Goal: Transaction & Acquisition: Purchase product/service

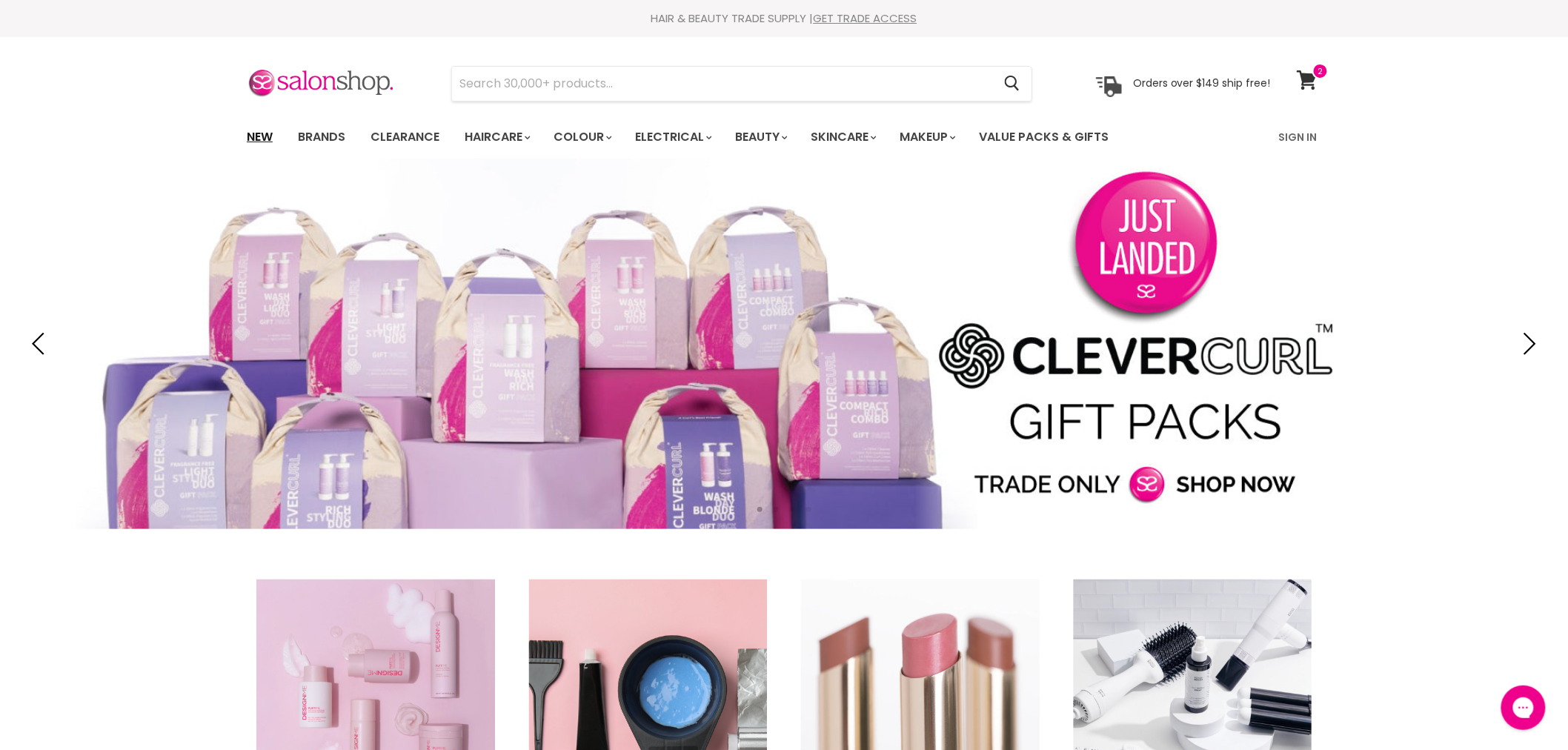
click at [253, 136] on link "New" at bounding box center [259, 138] width 48 height 32
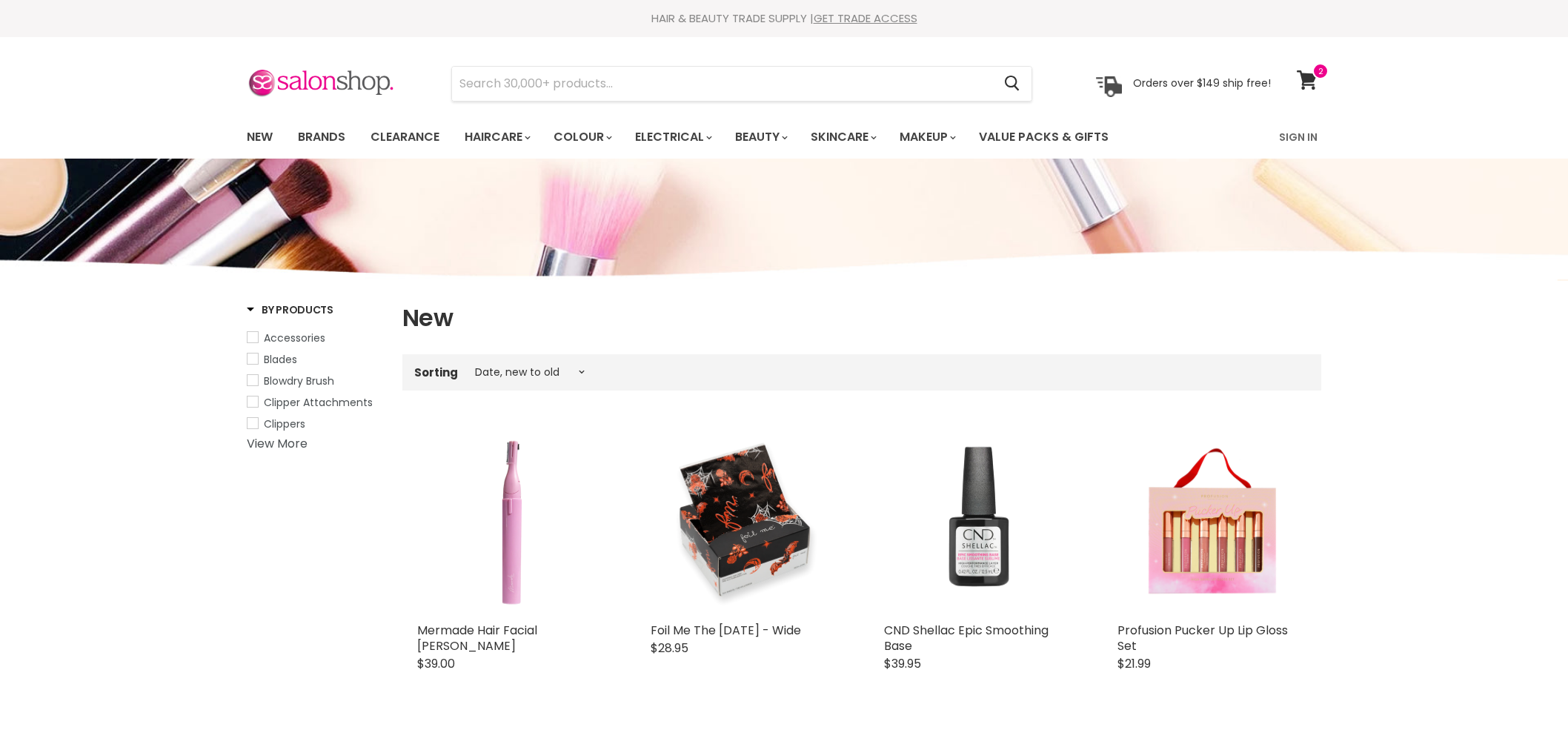
select select "created-descending"
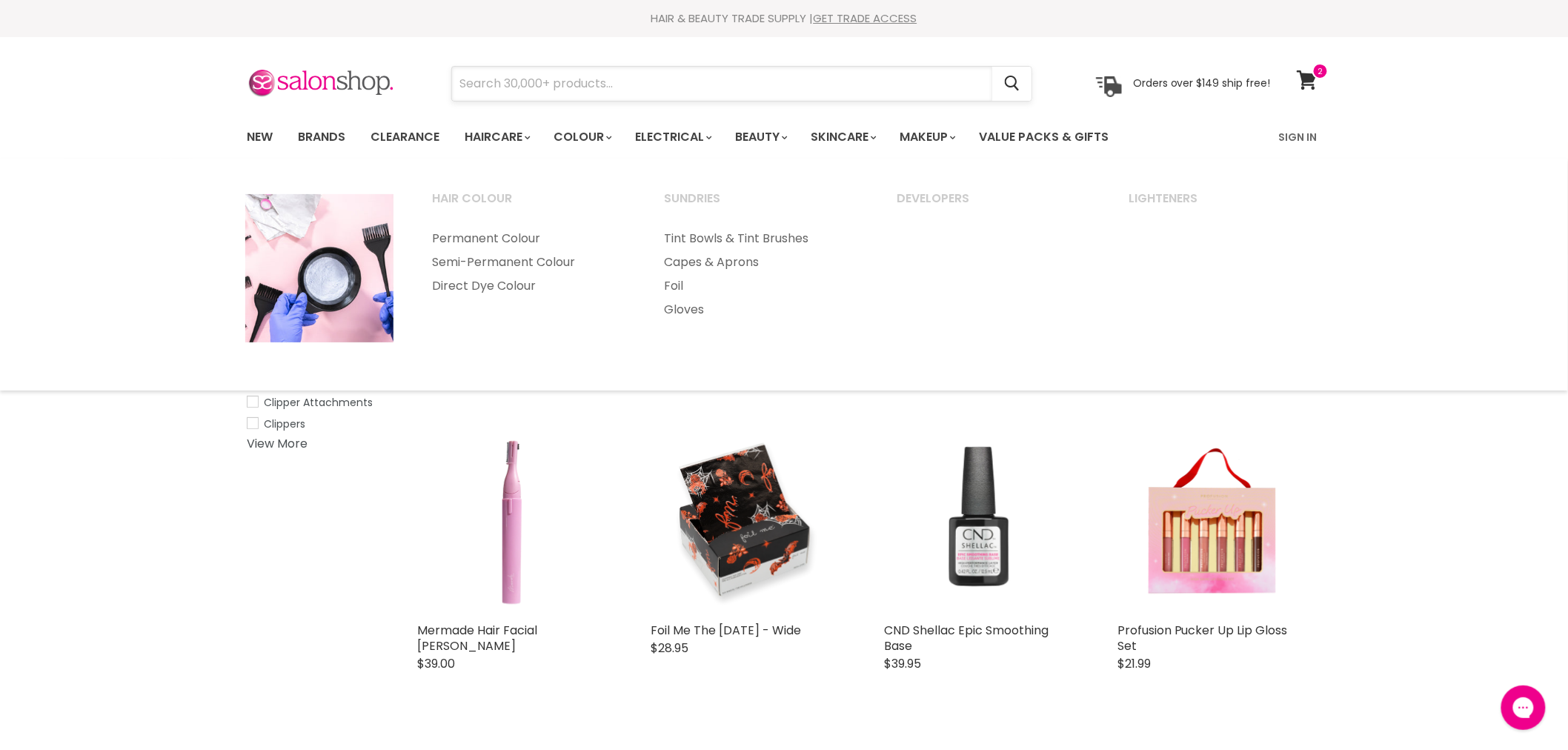
click at [584, 82] on input "Search" at bounding box center [722, 83] width 540 height 34
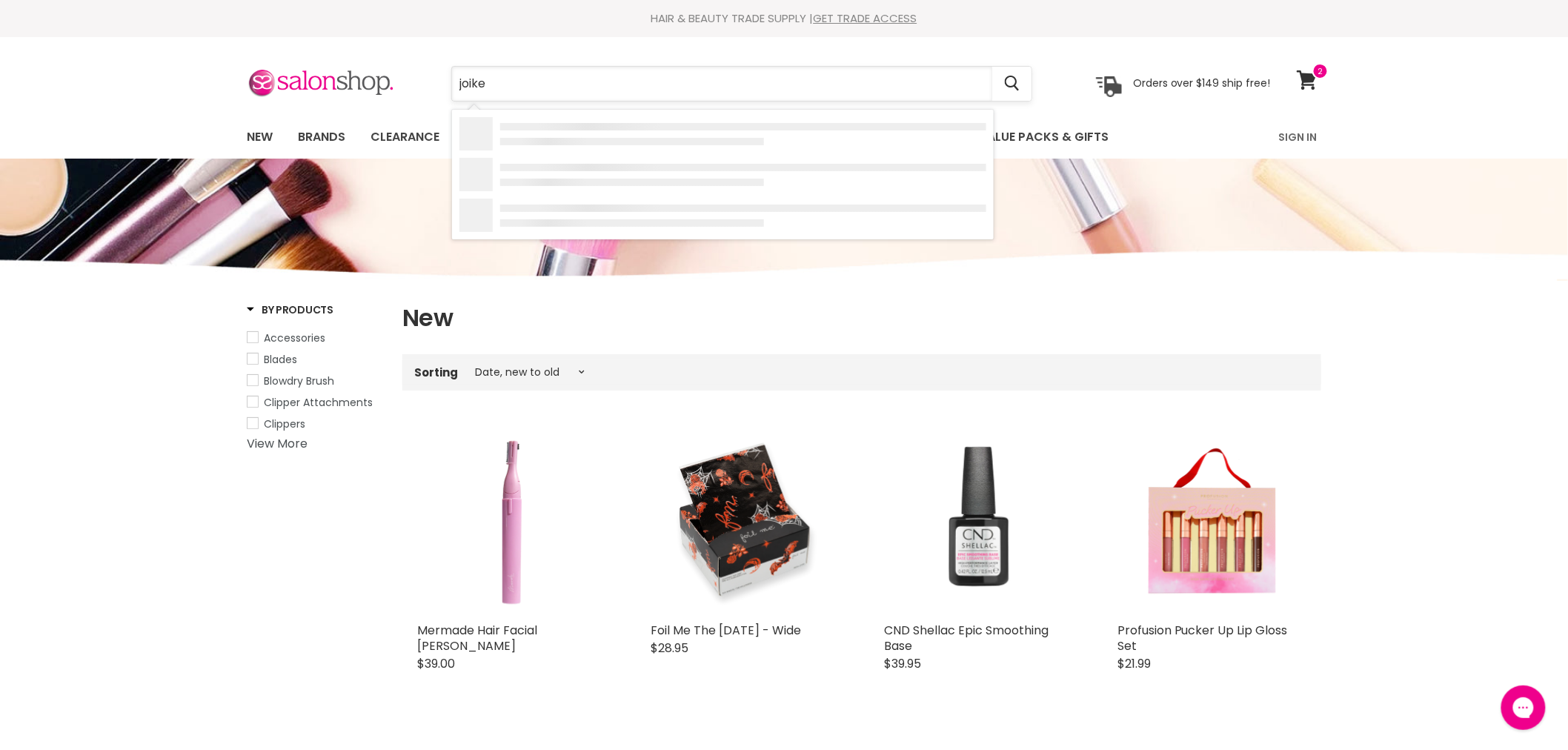
type input "joiken"
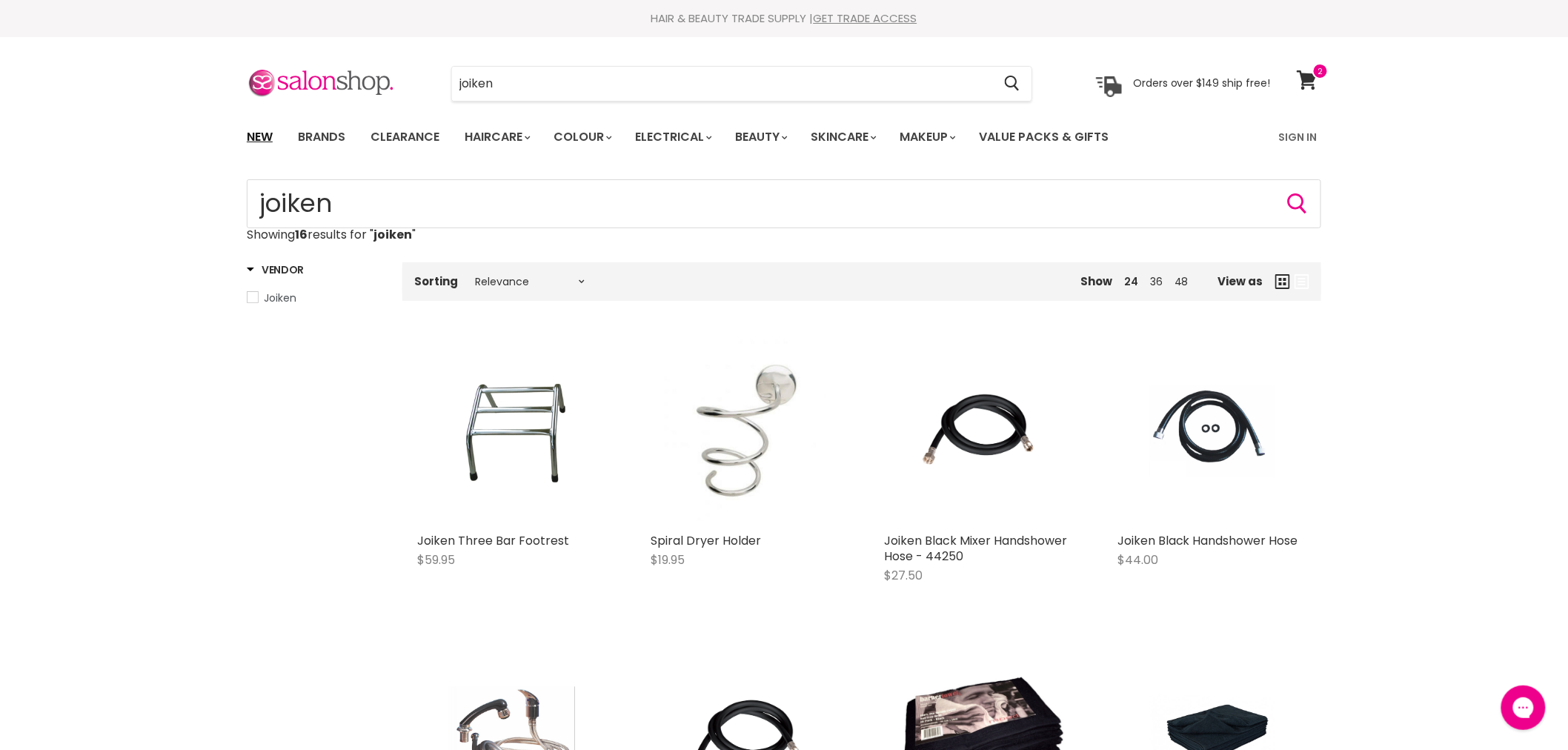
click at [267, 128] on link "New" at bounding box center [259, 138] width 48 height 32
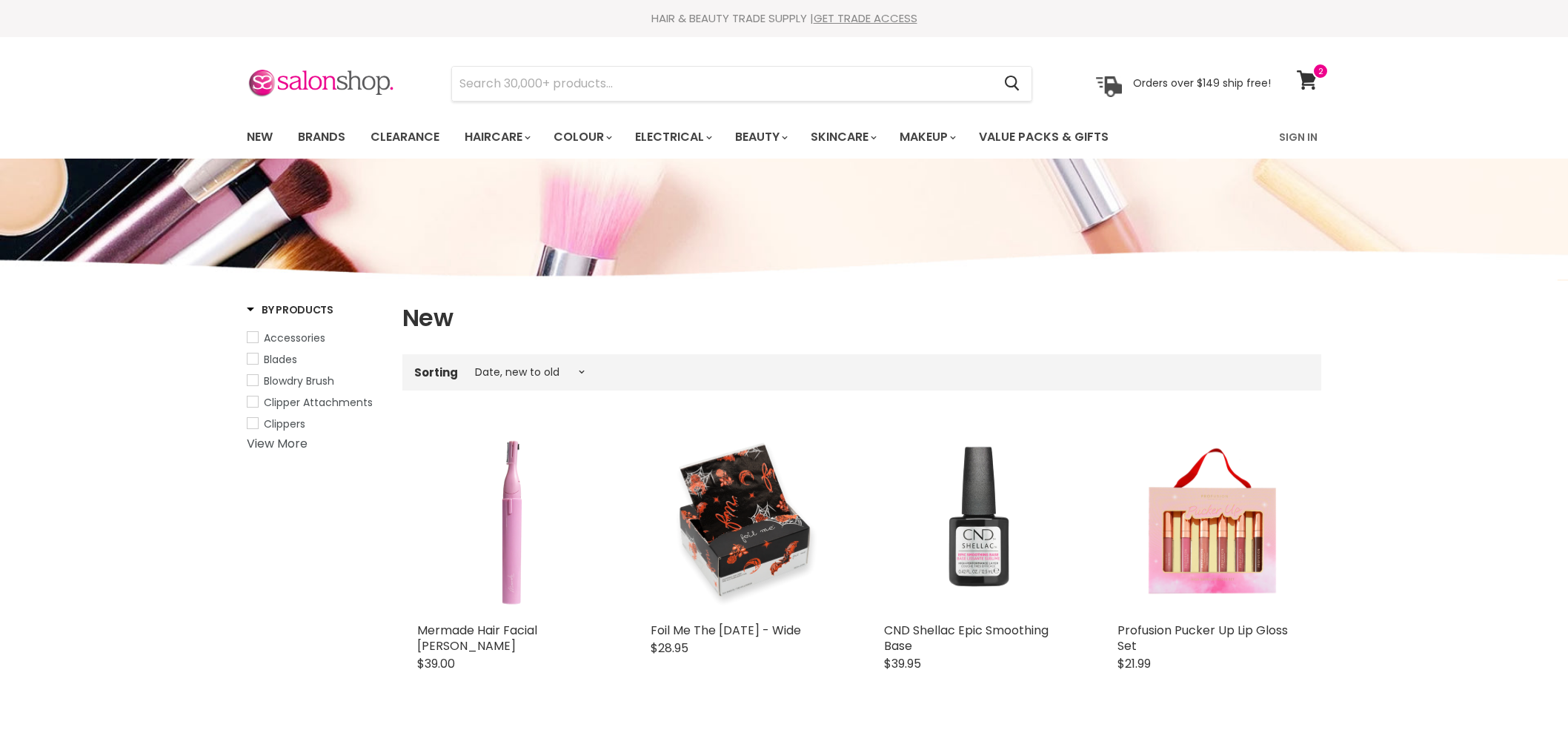
select select "created-descending"
click at [606, 93] on input "Search" at bounding box center [722, 83] width 540 height 34
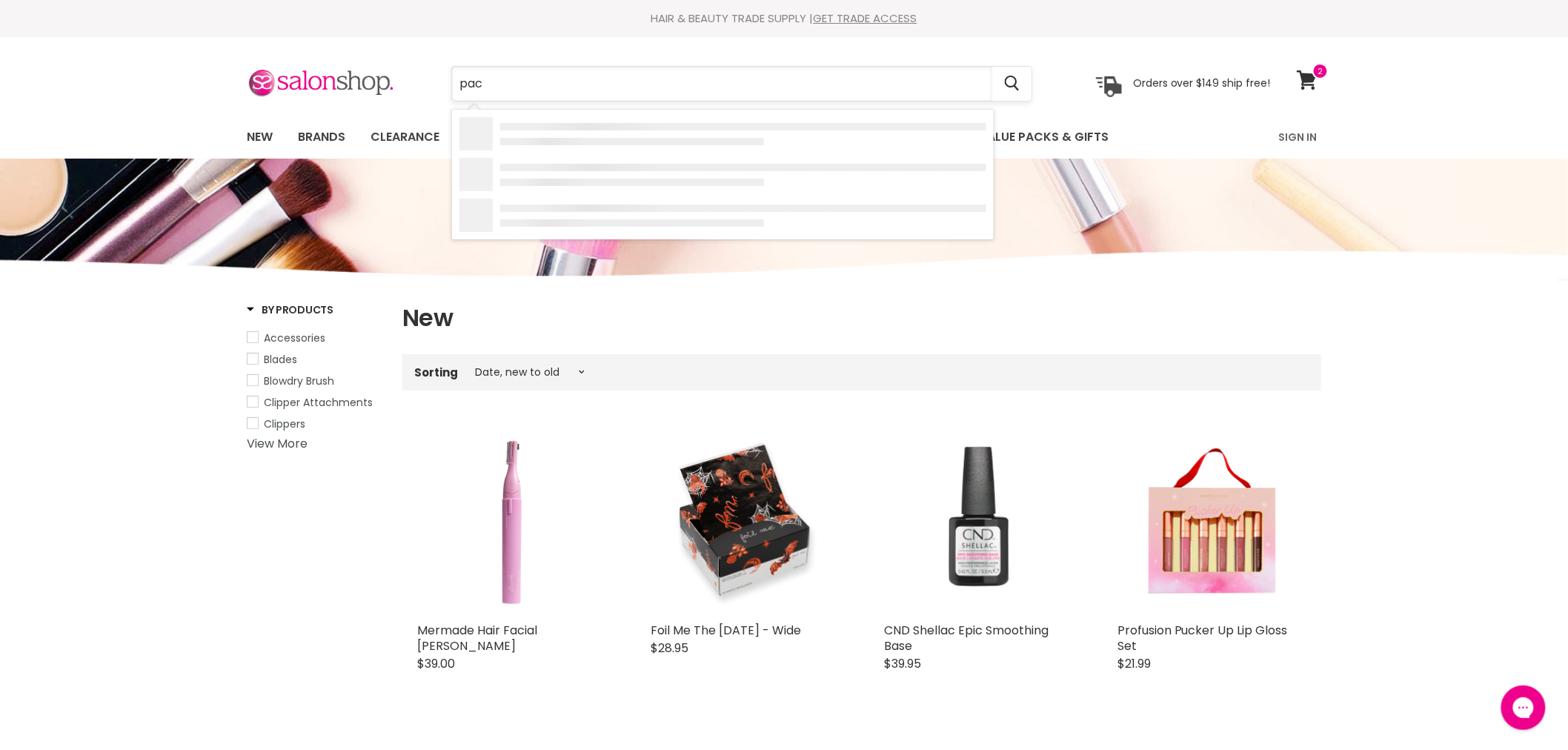
type input "pack"
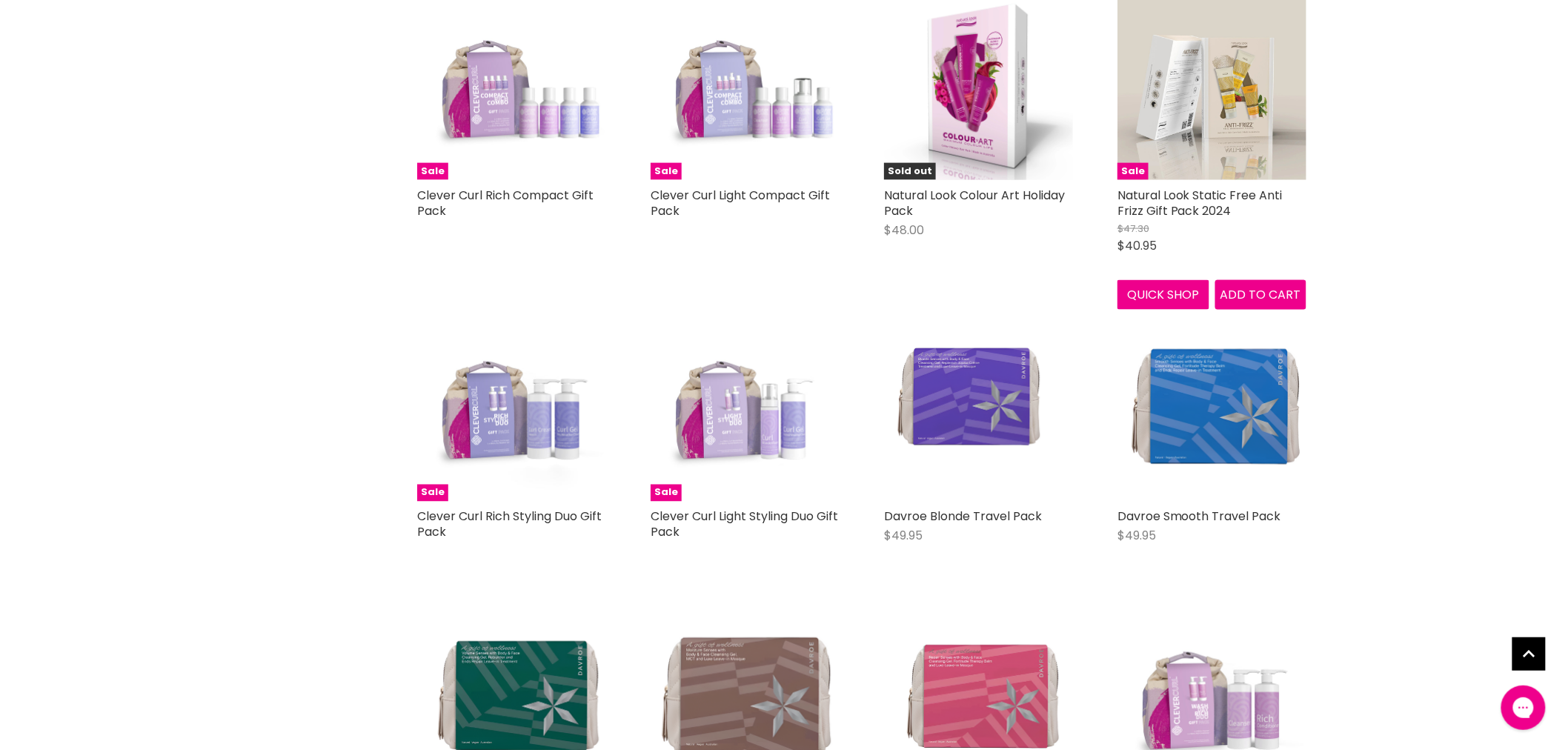
scroll to position [3212, 0]
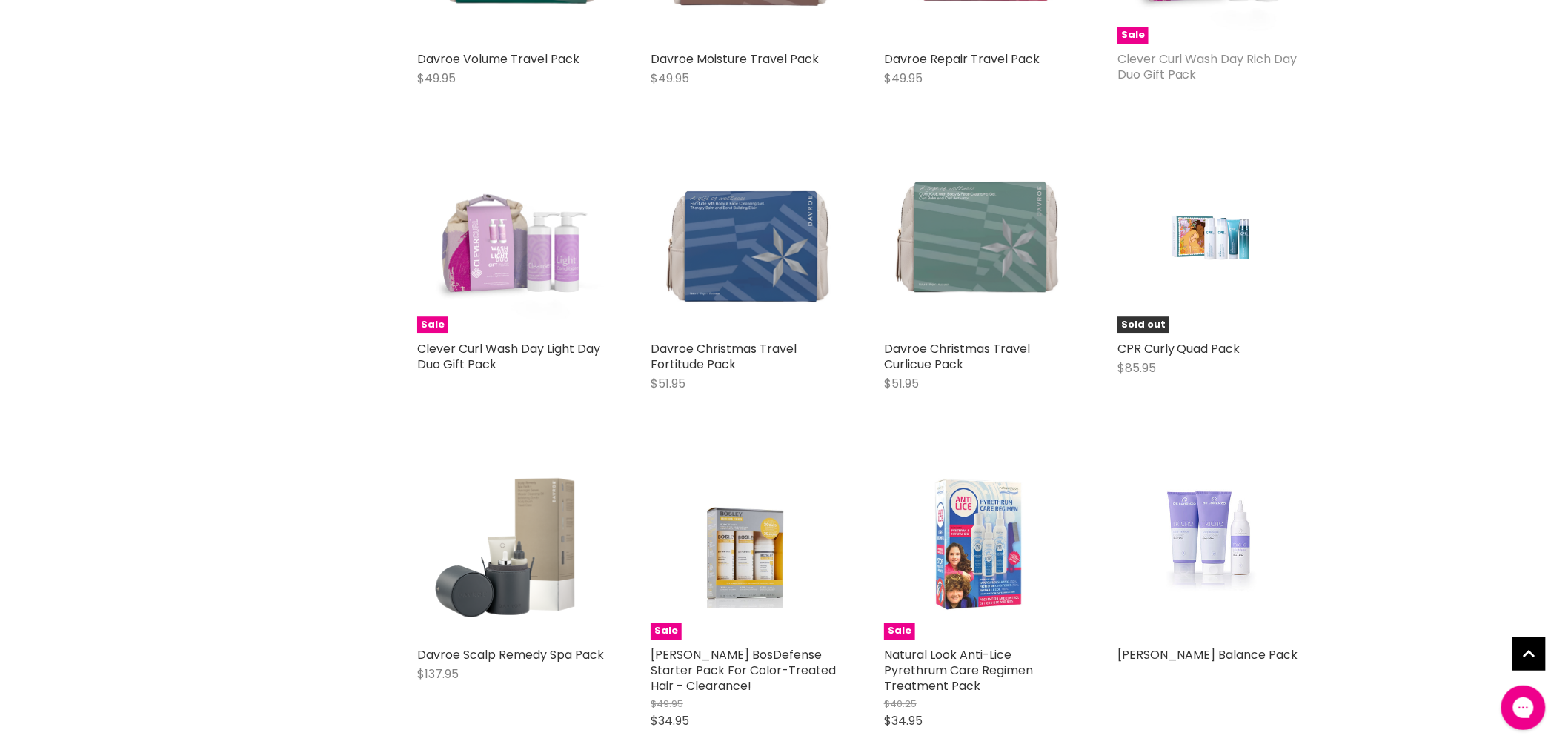
scroll to position [3459, 0]
